Goal: Transaction & Acquisition: Download file/media

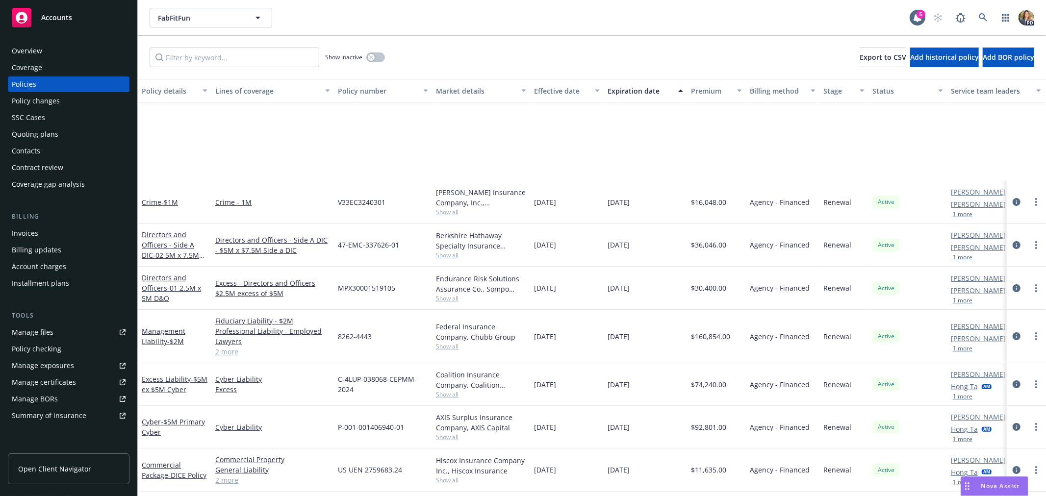
scroll to position [140, 0]
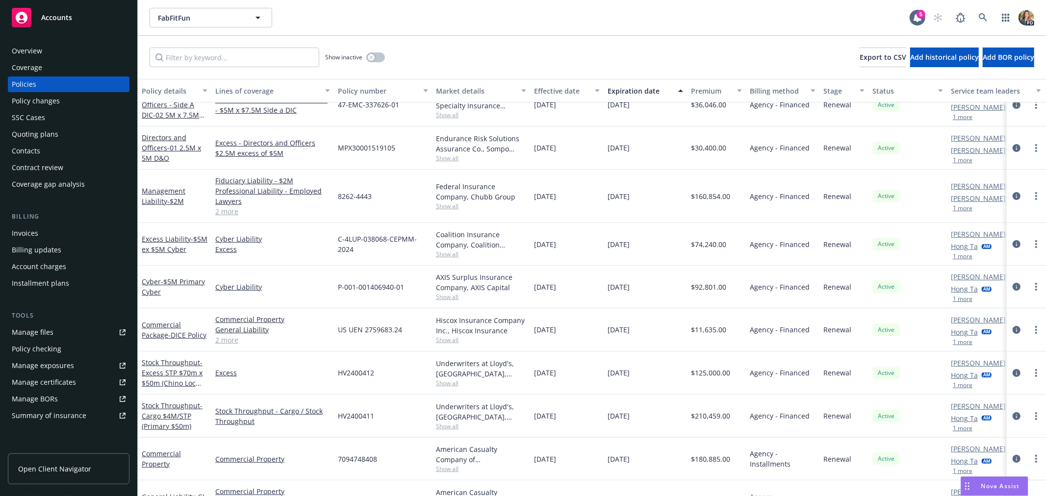
click at [71, 48] on div "Overview" at bounding box center [69, 51] width 114 height 16
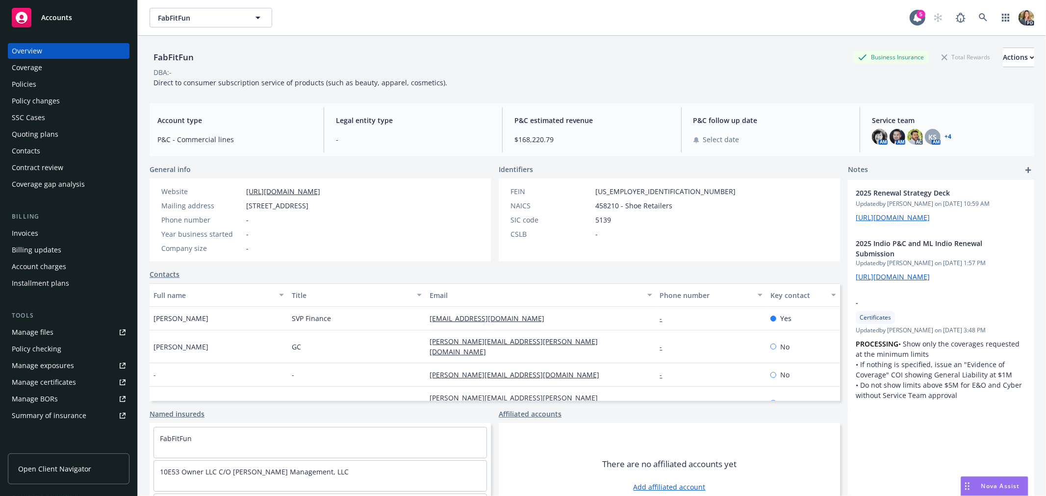
click at [54, 19] on span "Accounts" at bounding box center [56, 18] width 31 height 8
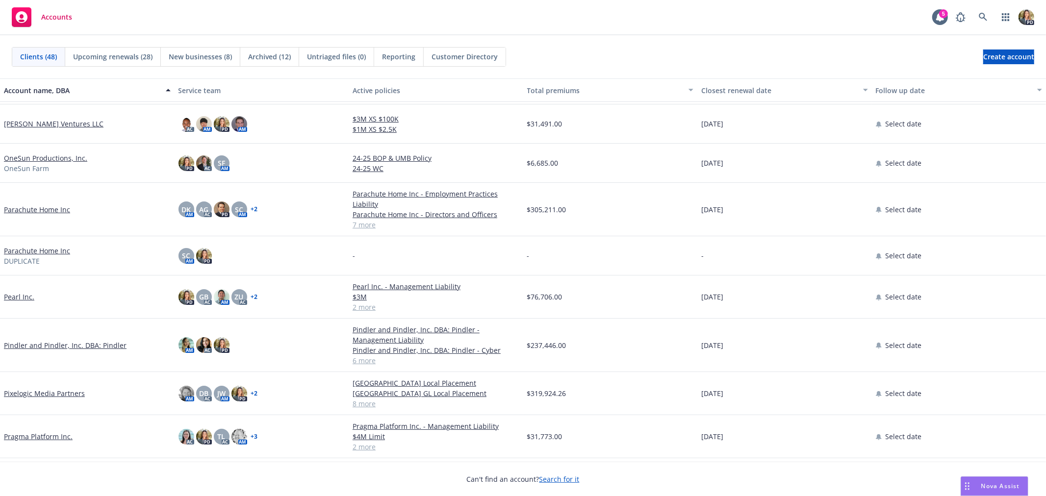
scroll to position [871, 0]
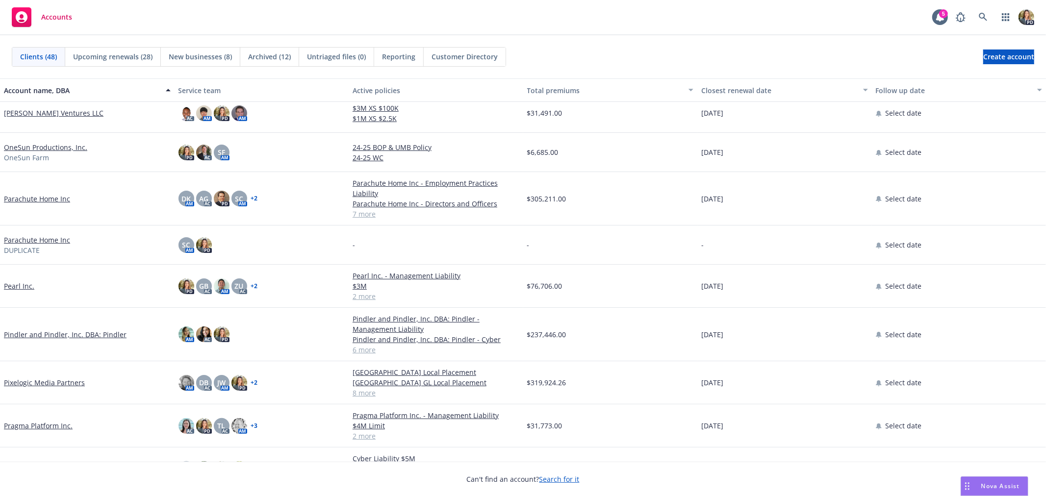
click at [36, 199] on link "Parachute Home Inc" at bounding box center [37, 199] width 66 height 10
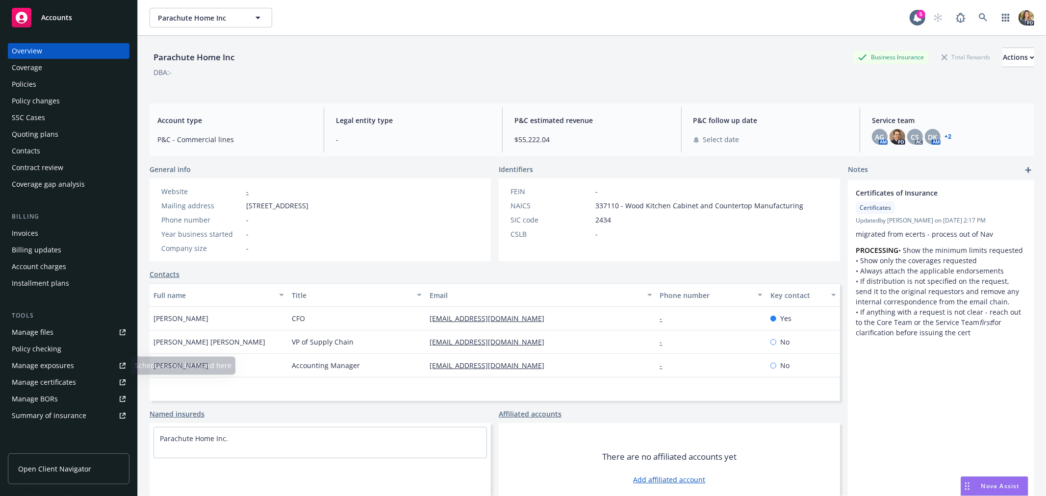
click at [66, 418] on div "Summary of insurance" at bounding box center [49, 416] width 75 height 16
click at [78, 82] on div "Policies" at bounding box center [69, 84] width 114 height 16
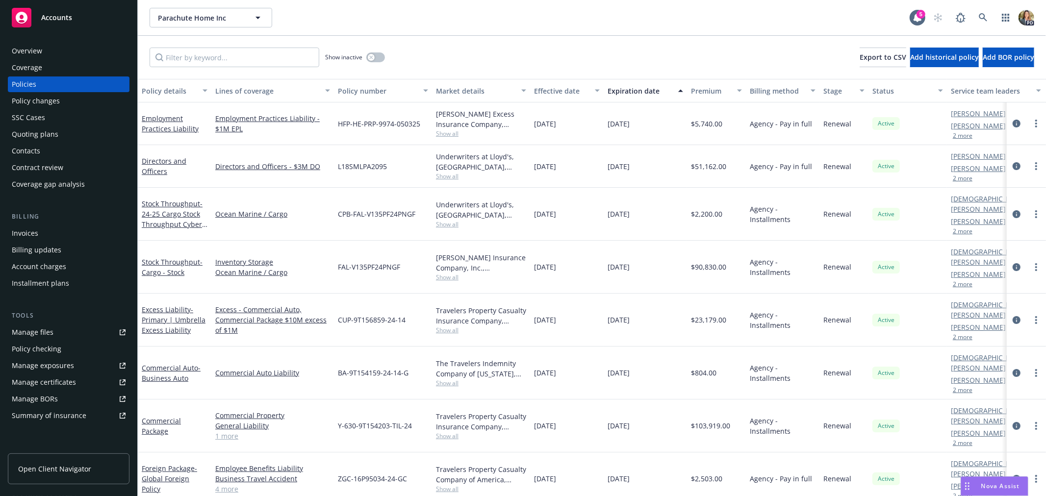
scroll to position [0, 0]
click at [430, 36] on div "Show inactive Export to CSV Add historical policy Add BOR policy" at bounding box center [592, 57] width 908 height 43
click at [169, 257] on span "- Cargo - Stock" at bounding box center [172, 267] width 61 height 20
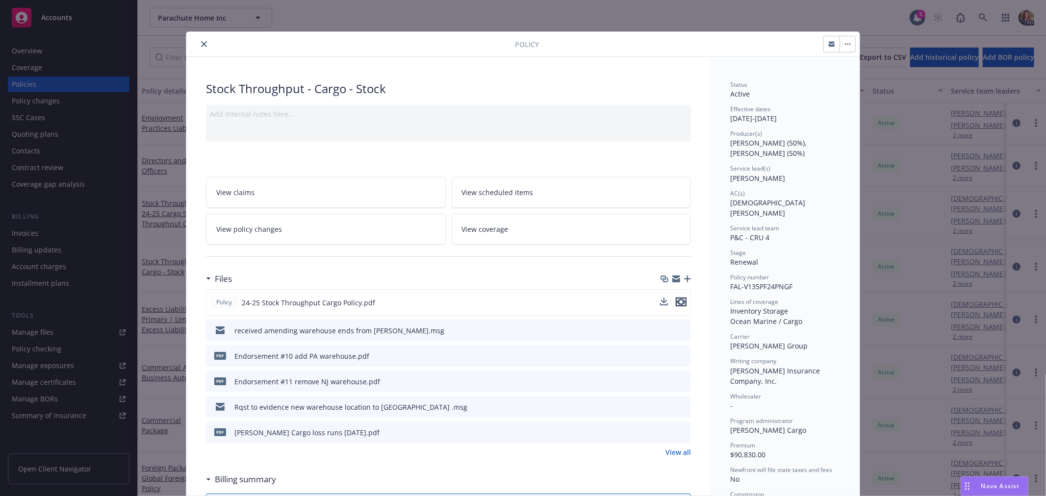
click at [678, 302] on icon "preview file" at bounding box center [681, 302] width 9 height 7
click at [201, 44] on icon "close" at bounding box center [204, 44] width 6 height 6
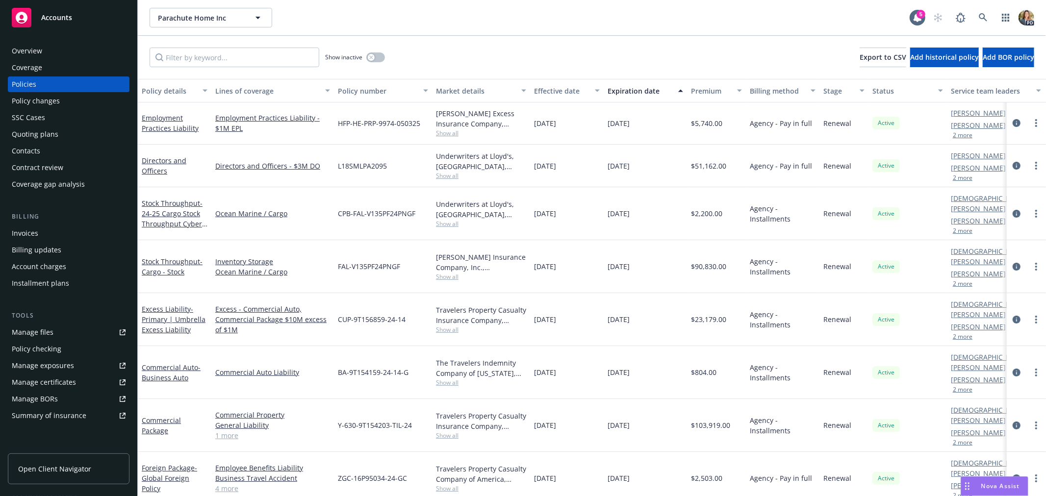
click at [26, 52] on div "Overview" at bounding box center [27, 51] width 30 height 16
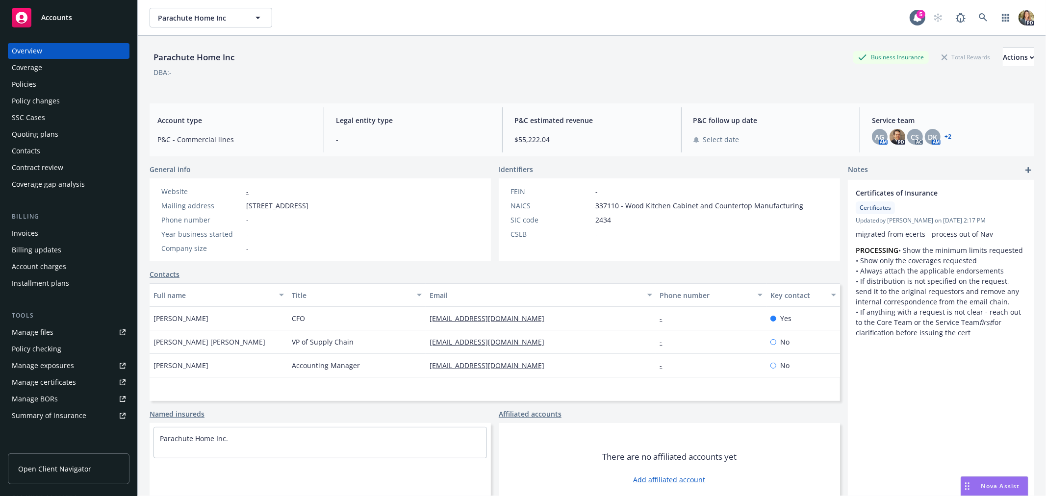
click at [987, 484] on span "Nova Assist" at bounding box center [1000, 486] width 39 height 8
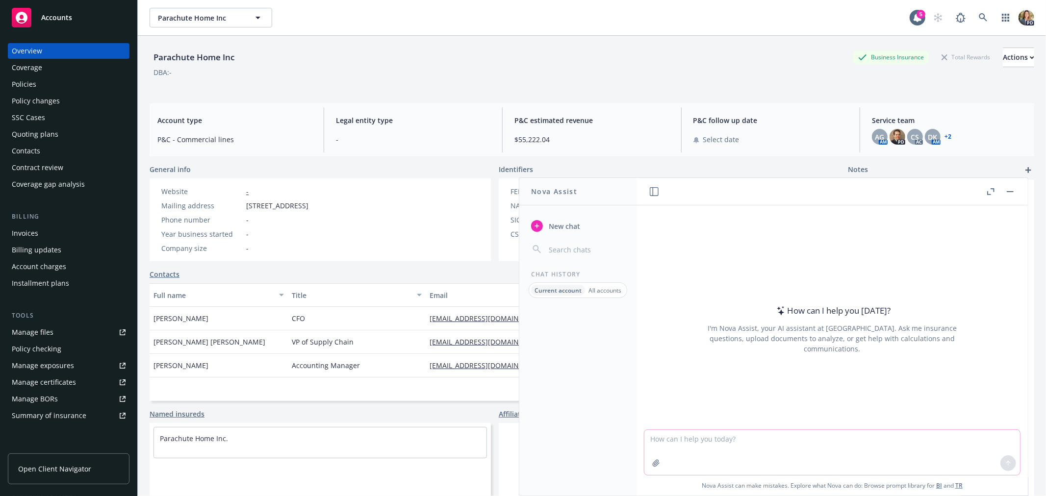
click at [882, 438] on textarea at bounding box center [832, 452] width 376 height 45
type textarea "Business travel accident"
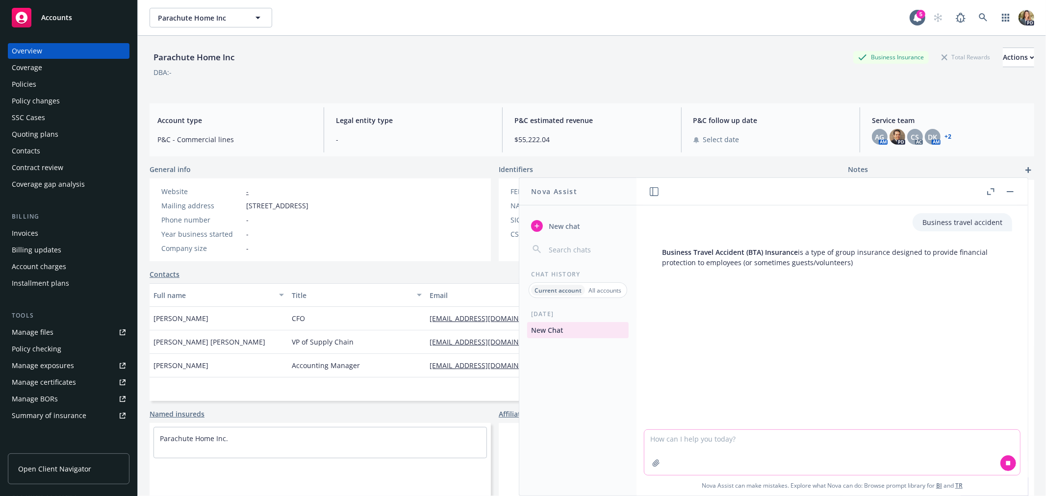
click at [742, 443] on textarea at bounding box center [832, 452] width 376 height 45
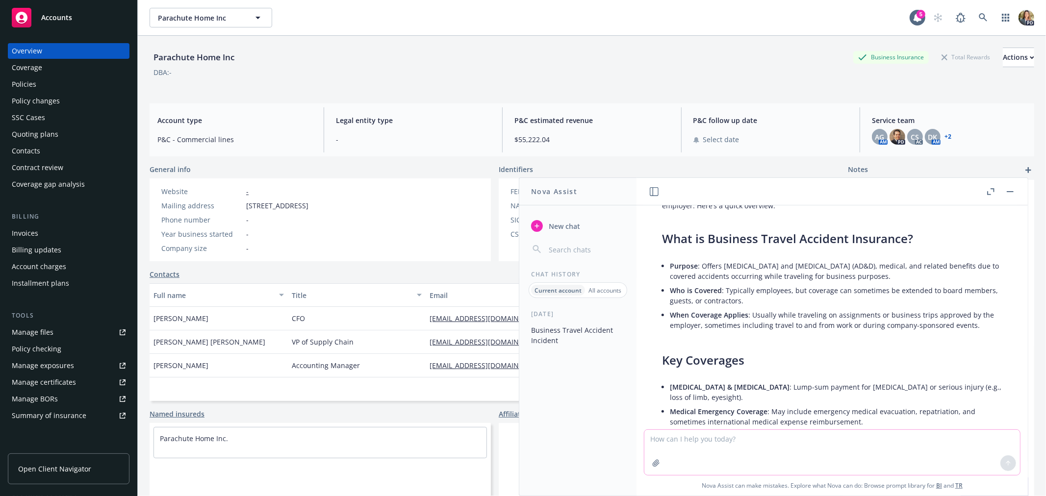
scroll to position [42, 0]
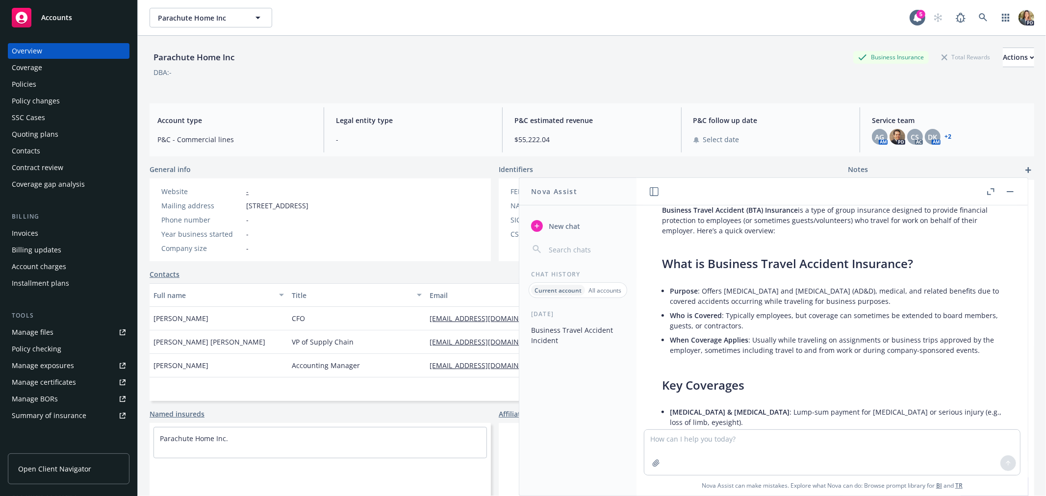
click at [1013, 193] on button "button" at bounding box center [1010, 192] width 12 height 12
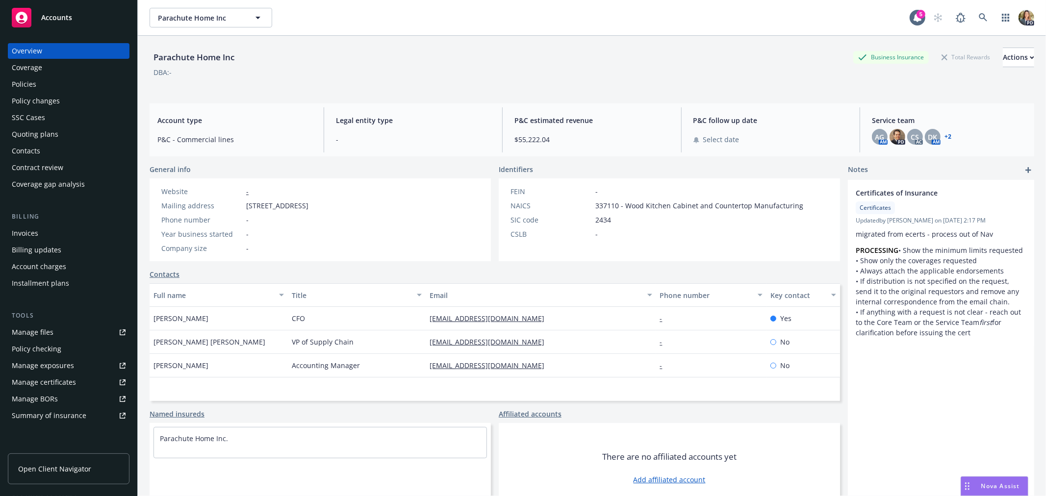
click at [28, 84] on div "Policies" at bounding box center [24, 84] width 25 height 16
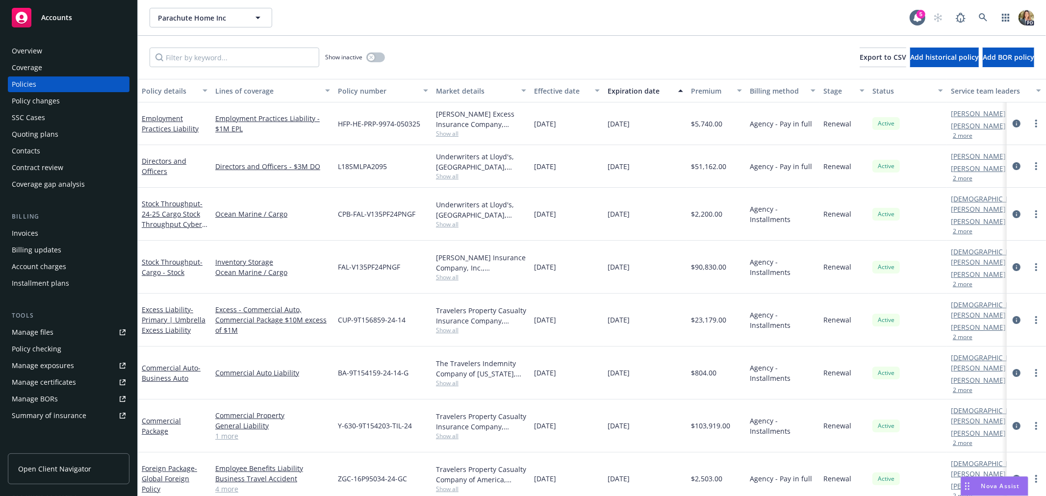
click at [419, 182] on div "L18SMLPA2095" at bounding box center [383, 166] width 98 height 43
click at [375, 57] on button "button" at bounding box center [375, 57] width 19 height 10
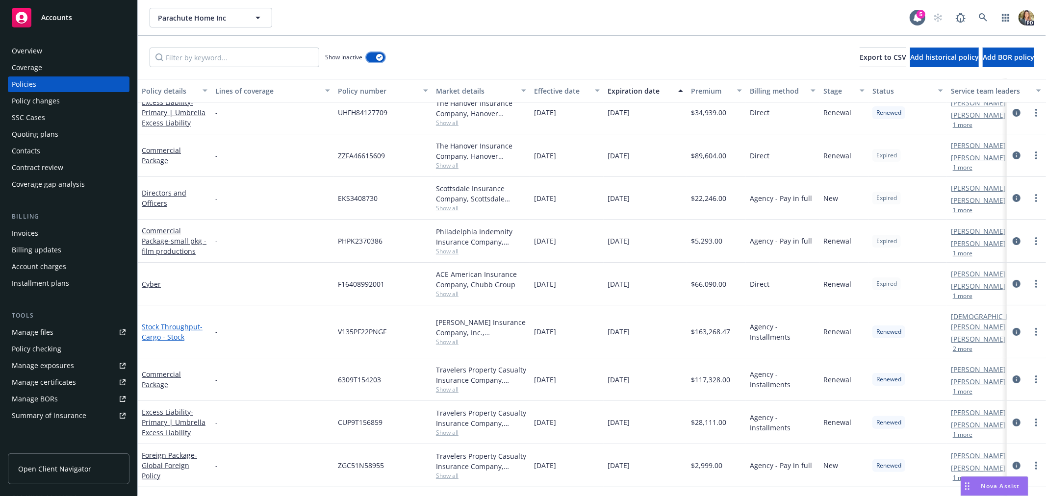
scroll to position [109, 0]
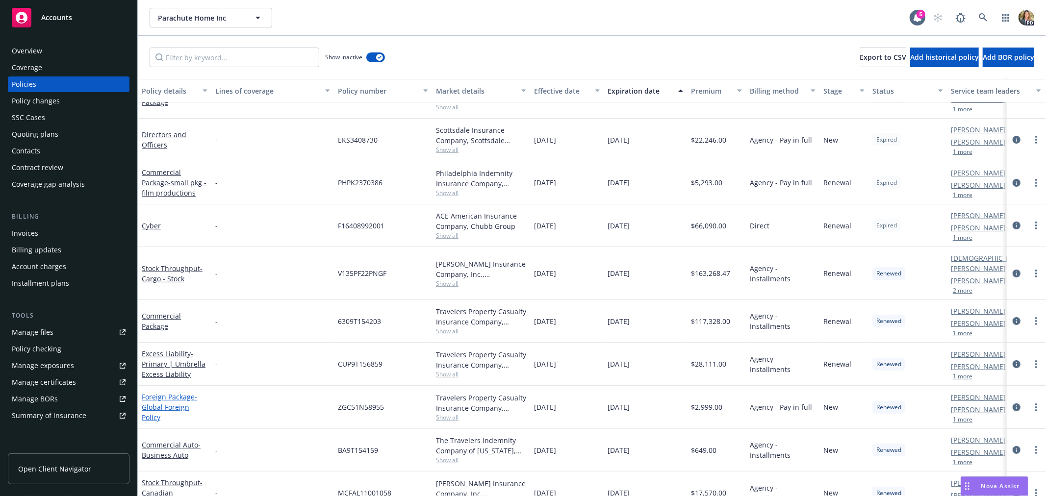
click at [166, 392] on link "Foreign Package - Global Foreign Policy" at bounding box center [169, 407] width 55 height 30
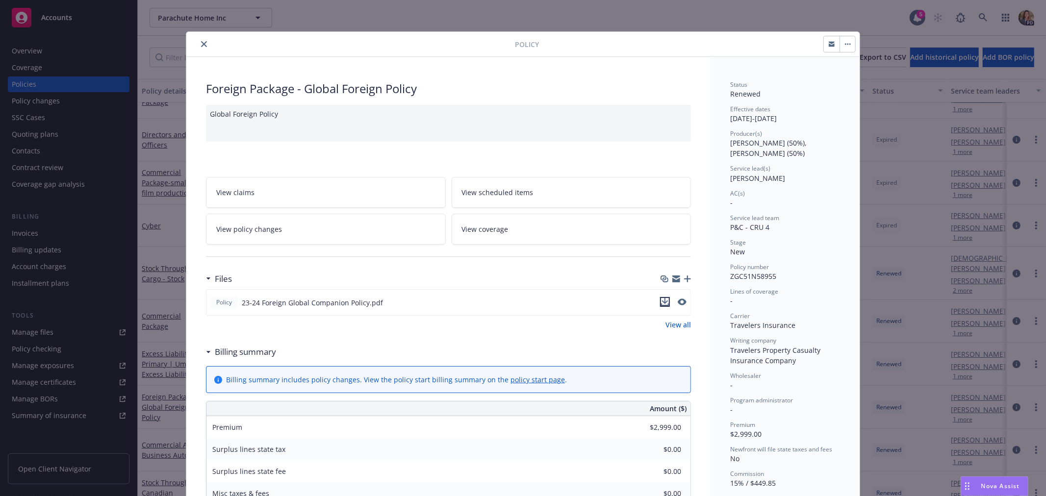
click at [661, 299] on icon "download file" at bounding box center [665, 302] width 8 height 8
